Goal: Navigation & Orientation: Understand site structure

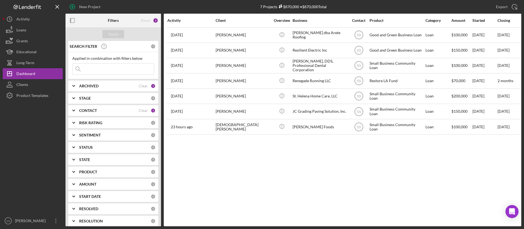
click at [28, 138] on div at bounding box center [33, 158] width 60 height 114
click at [6, 142] on div at bounding box center [33, 158] width 60 height 114
click at [42, 163] on div at bounding box center [33, 158] width 60 height 114
